Goal: Transaction & Acquisition: Subscribe to service/newsletter

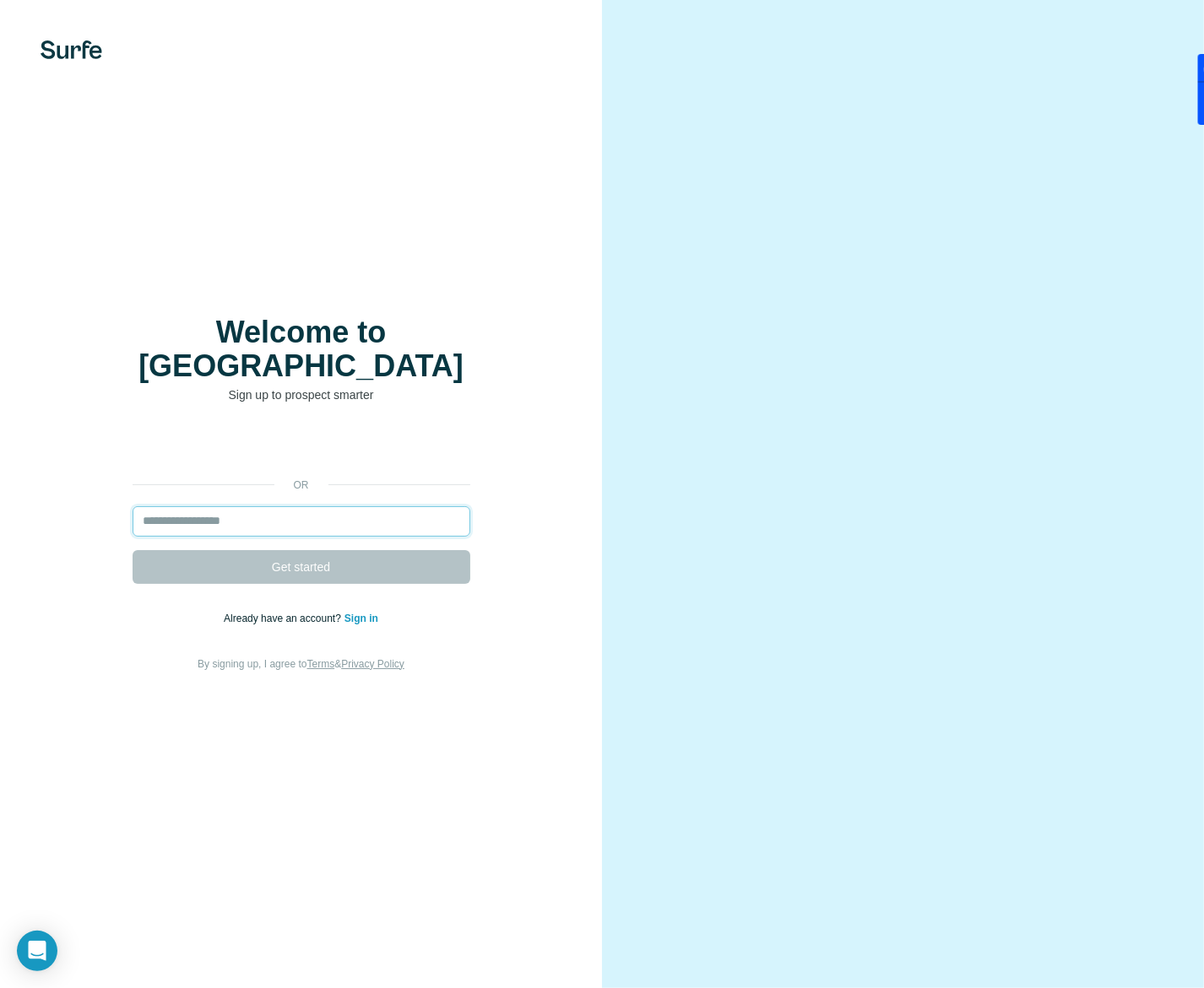
click at [268, 506] on input "email" at bounding box center [301, 521] width 337 height 30
type input "**********"
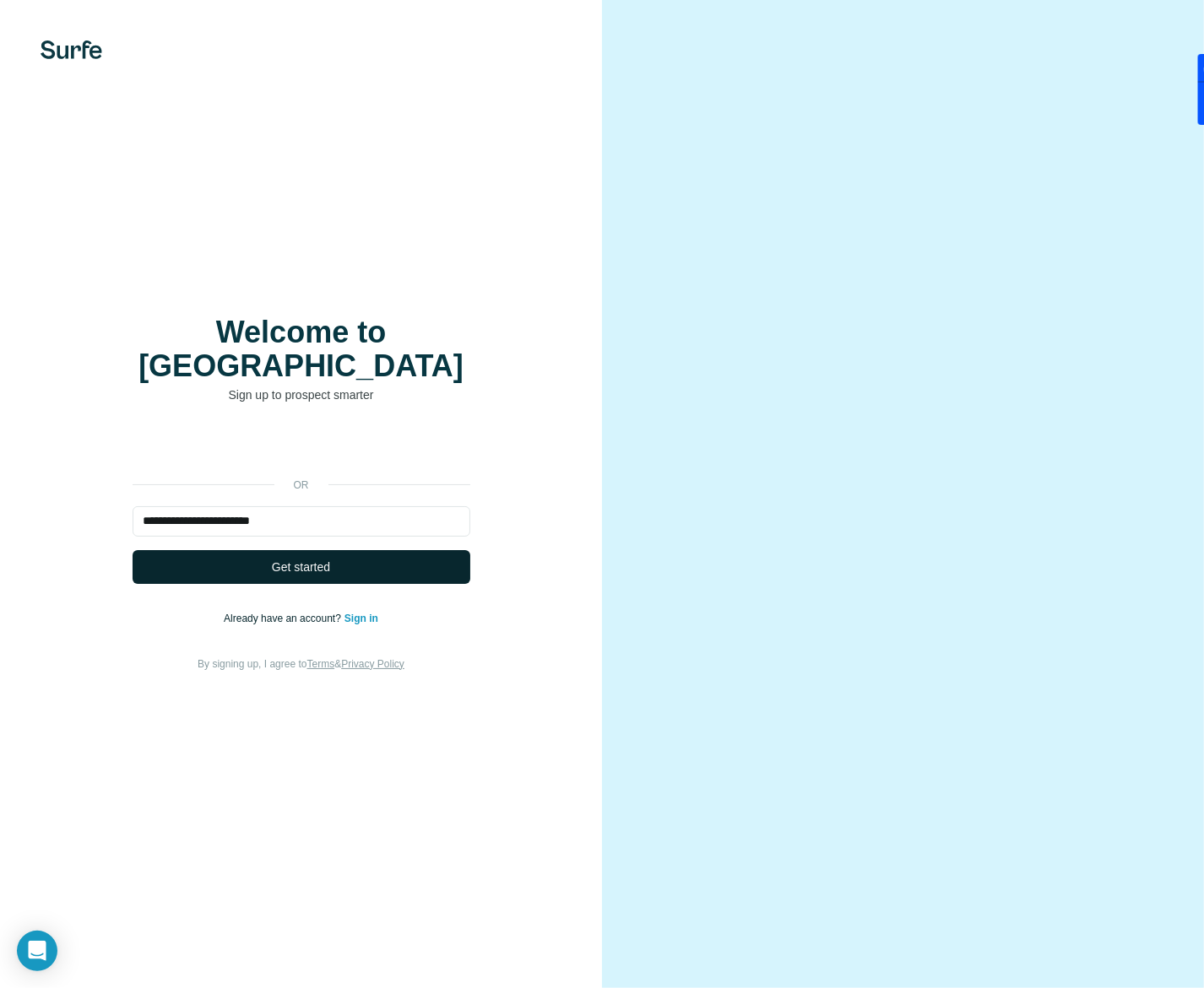
click at [300, 559] on span "Get started" at bounding box center [301, 567] width 58 height 17
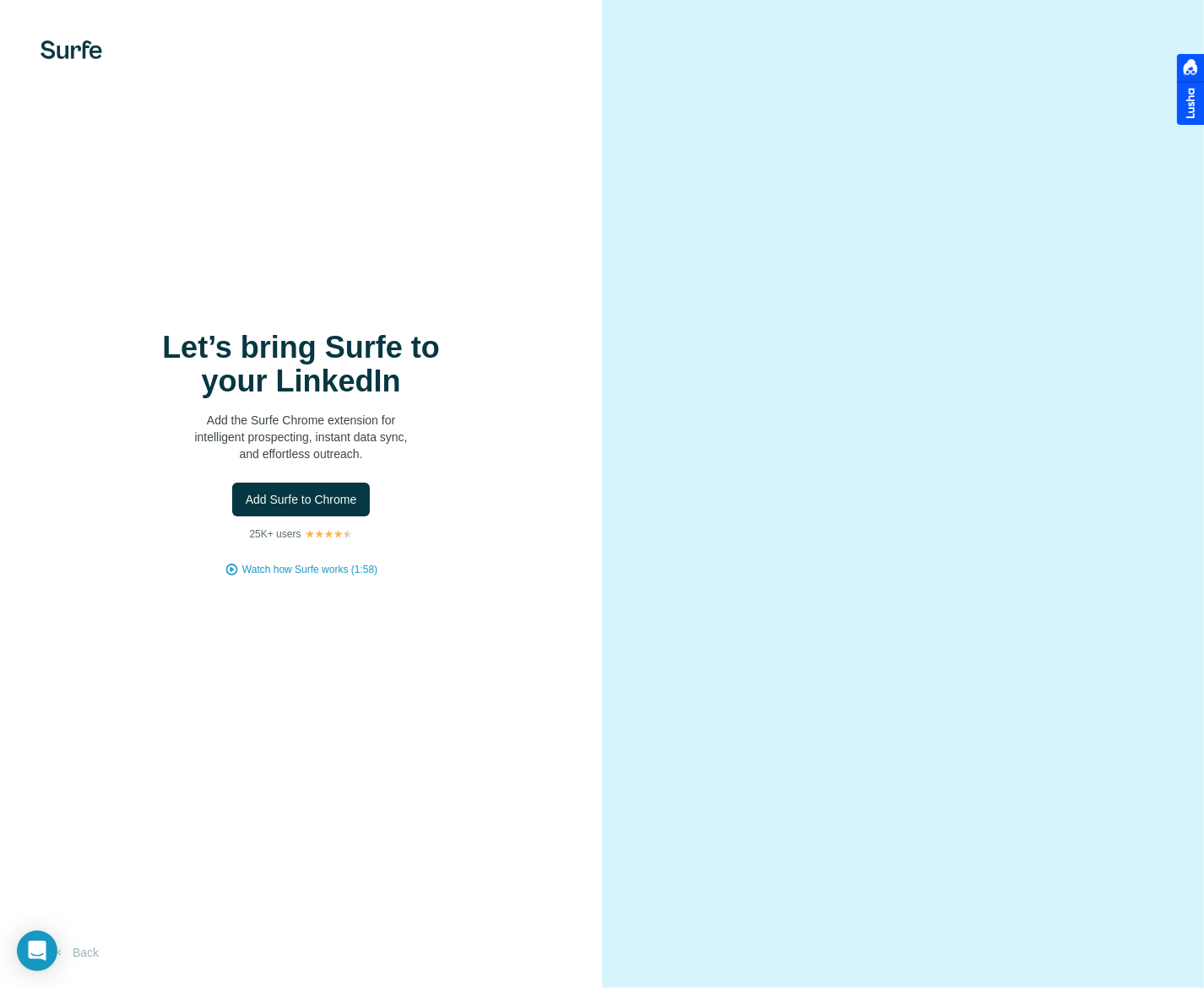
click at [1158, 37] on div at bounding box center [903, 494] width 602 height 988
click at [301, 500] on span "Add Surfe to Chrome" at bounding box center [301, 499] width 112 height 17
drag, startPoint x: 630, startPoint y: 81, endPoint x: 653, endPoint y: 71, distance: 25.1
click at [630, 81] on div at bounding box center [903, 494] width 602 height 988
